Goal: Task Accomplishment & Management: Use online tool/utility

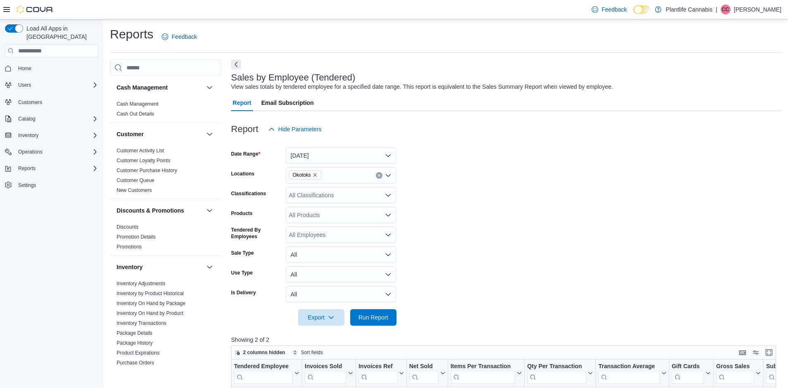
scroll to position [189, 0]
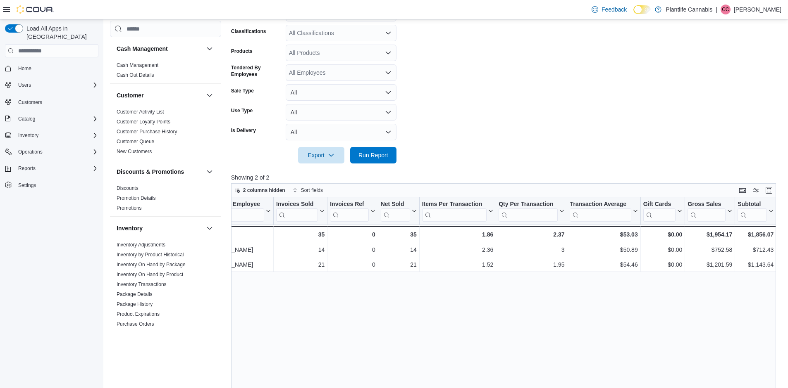
scroll to position [0, 29]
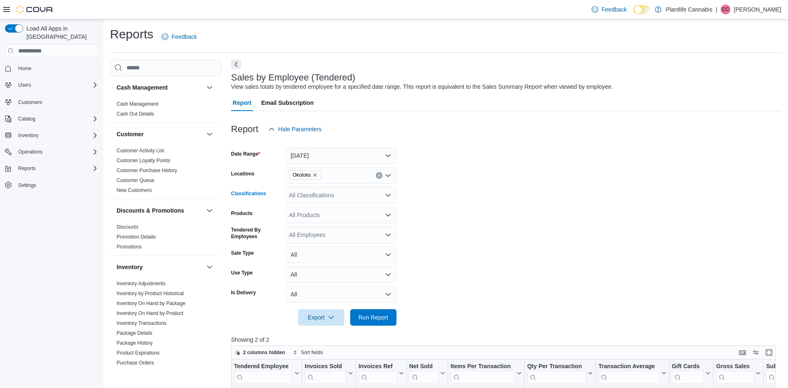
click at [329, 202] on div "All Classifications" at bounding box center [341, 195] width 111 height 17
click at [340, 210] on span "Accessory Group" at bounding box center [325, 207] width 44 height 8
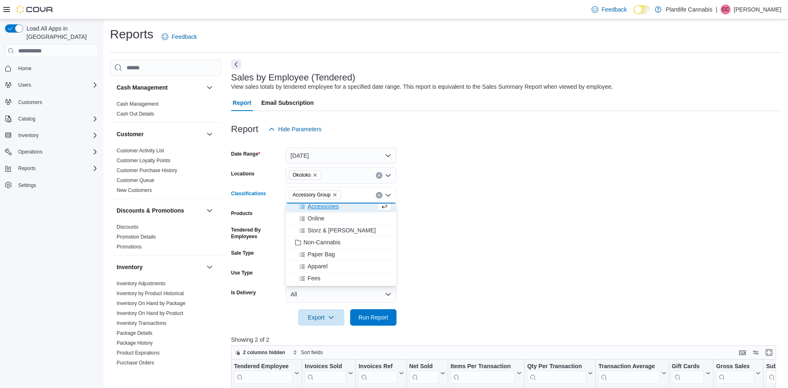
scroll to position [120, 0]
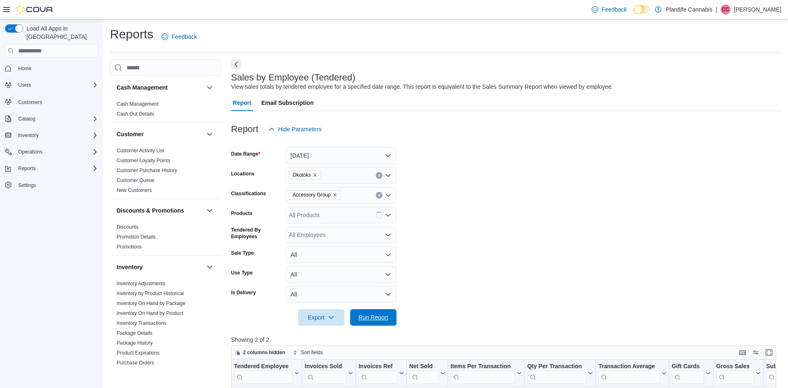
drag, startPoint x: 369, startPoint y: 320, endPoint x: 441, endPoint y: 286, distance: 79.7
click at [369, 320] on span "Run Report" at bounding box center [373, 318] width 30 height 8
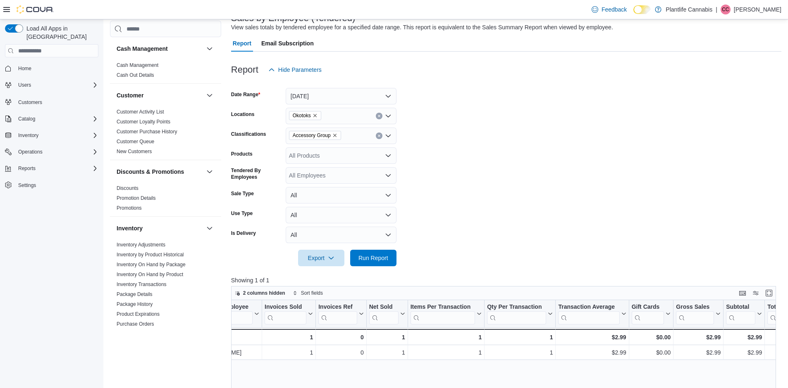
scroll to position [0, 40]
click at [337, 136] on icon "Remove Accessory Group from selection in this group" at bounding box center [334, 135] width 5 height 5
drag, startPoint x: 366, startPoint y: 260, endPoint x: 474, endPoint y: 234, distance: 111.4
click at [366, 260] on span "Run Report" at bounding box center [373, 258] width 30 height 8
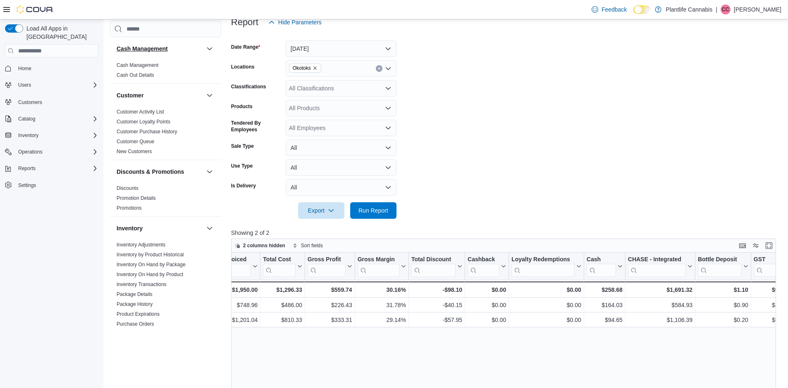
scroll to position [18, 0]
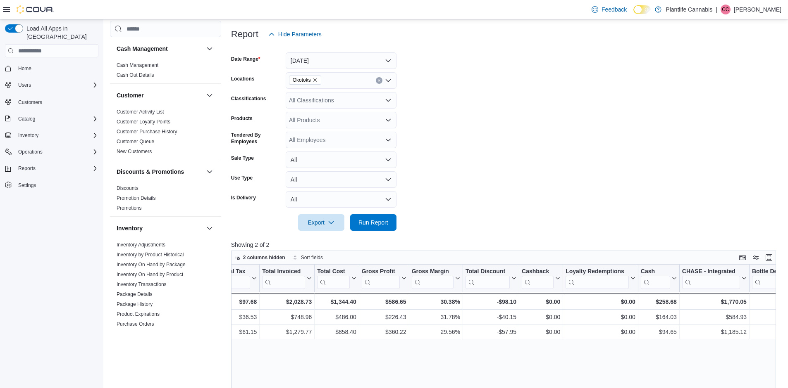
scroll to position [0, 596]
